Goal: Task Accomplishment & Management: Manage account settings

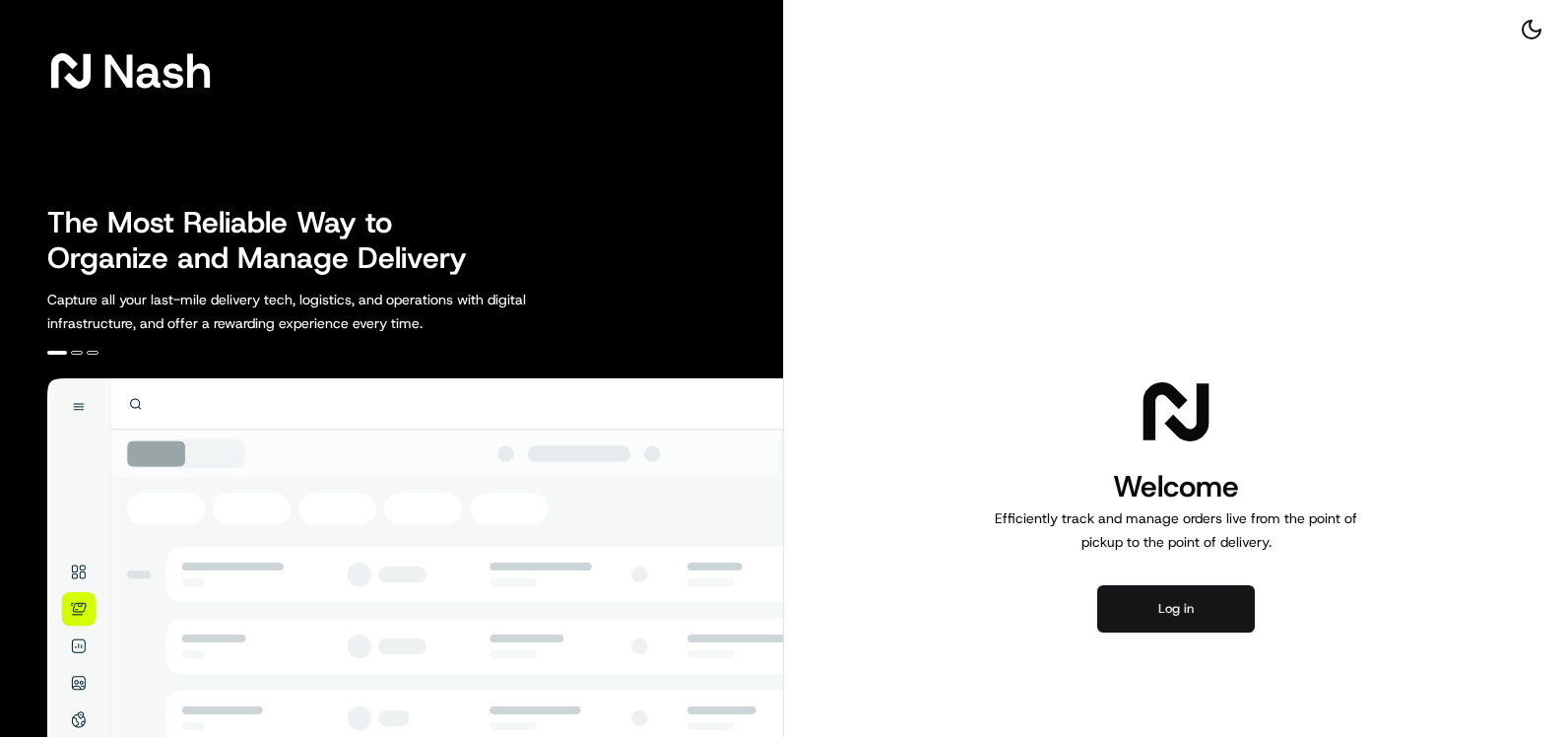
click at [1203, 620] on button "Log in" at bounding box center [1176, 609] width 158 height 48
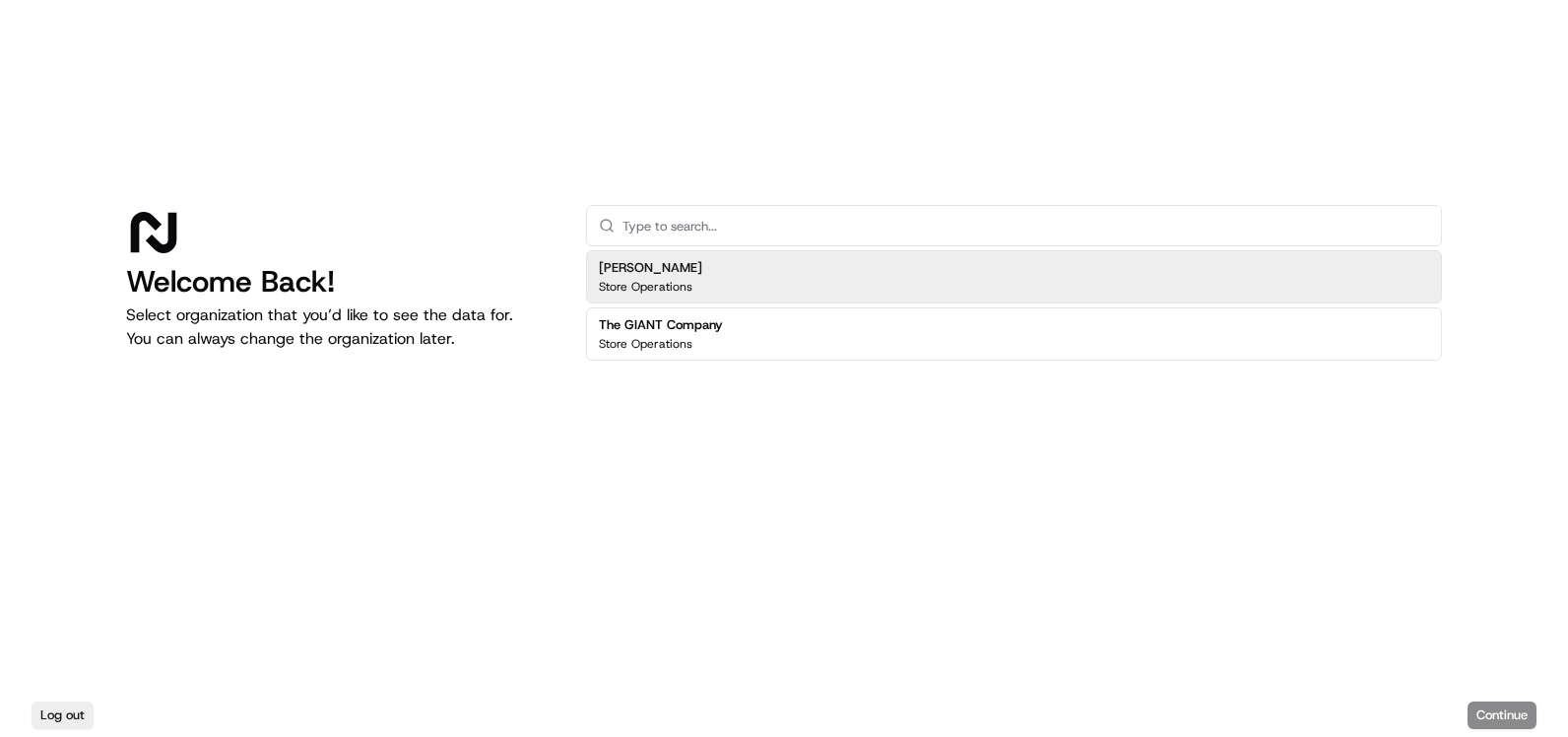
click at [728, 279] on div "[PERSON_NAME] Store Operations" at bounding box center [1014, 277] width 856 height 54
click at [1472, 700] on div "Log out Continue" at bounding box center [784, 715] width 1568 height 44
click at [1480, 703] on button "Continue" at bounding box center [1501, 715] width 69 height 28
